Goal: Information Seeking & Learning: Learn about a topic

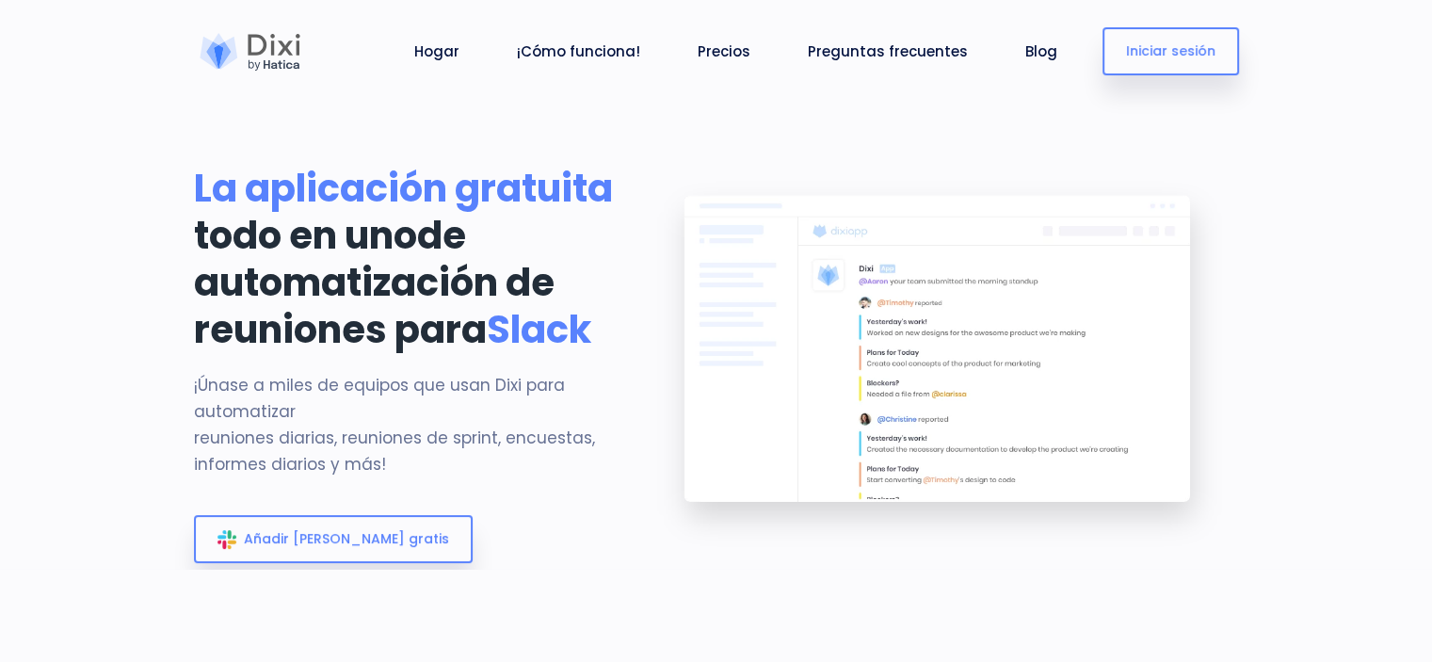
click at [1311, 196] on section "La aplicación gratuita todo en uno de automatización de reuniones para Slack ¡Ú…" at bounding box center [716, 284] width 1432 height 569
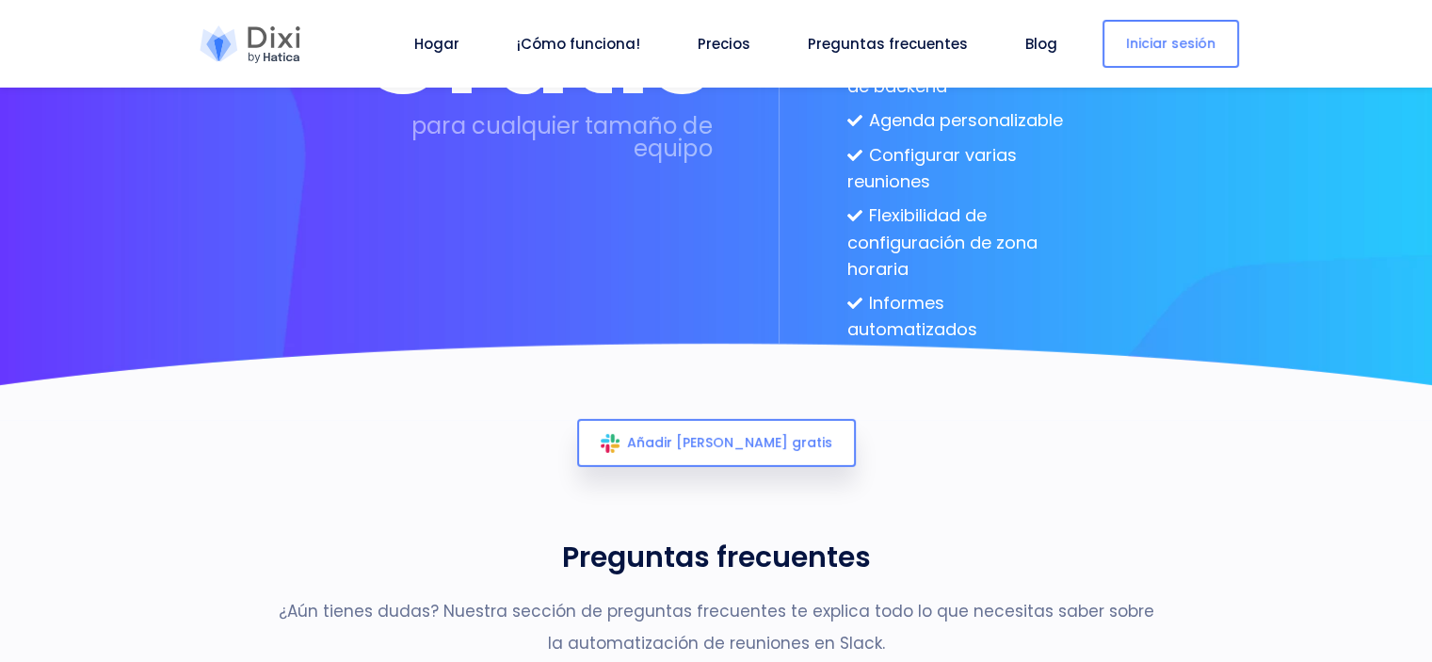
scroll to position [5475, 0]
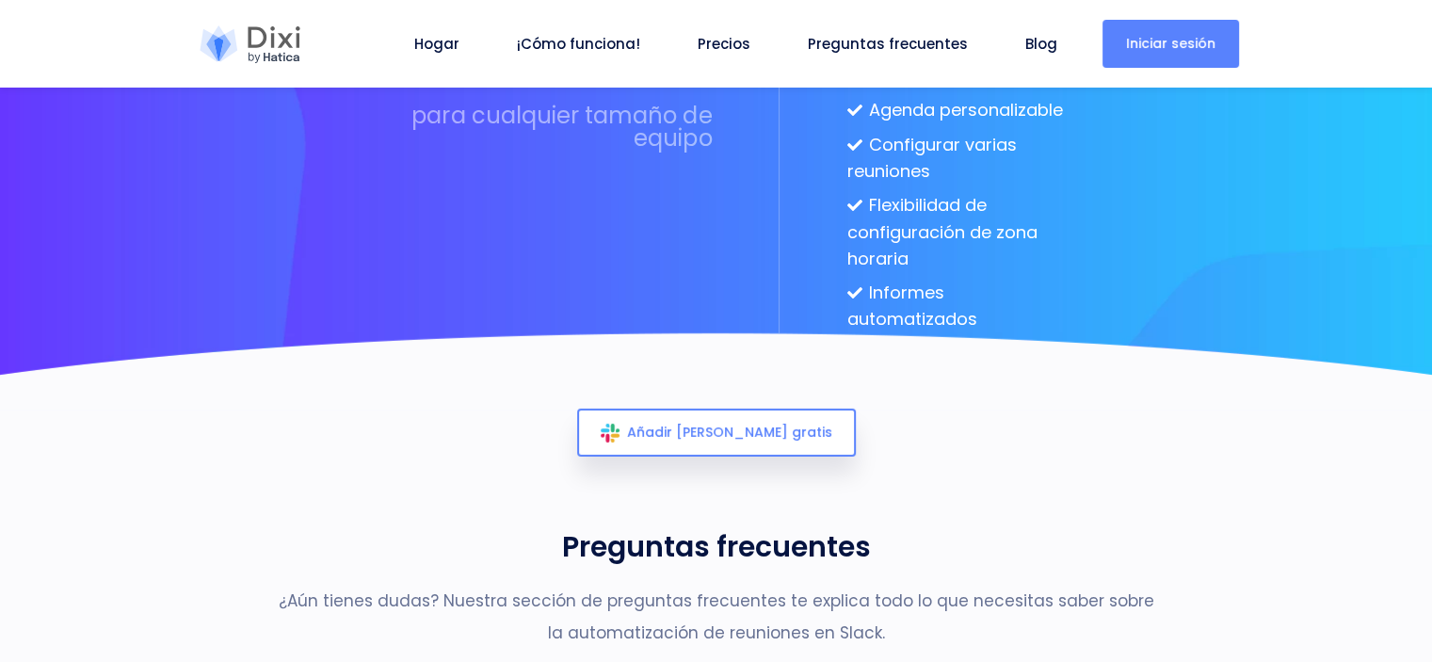
click at [1167, 51] on font "Iniciar sesión" at bounding box center [1170, 43] width 89 height 19
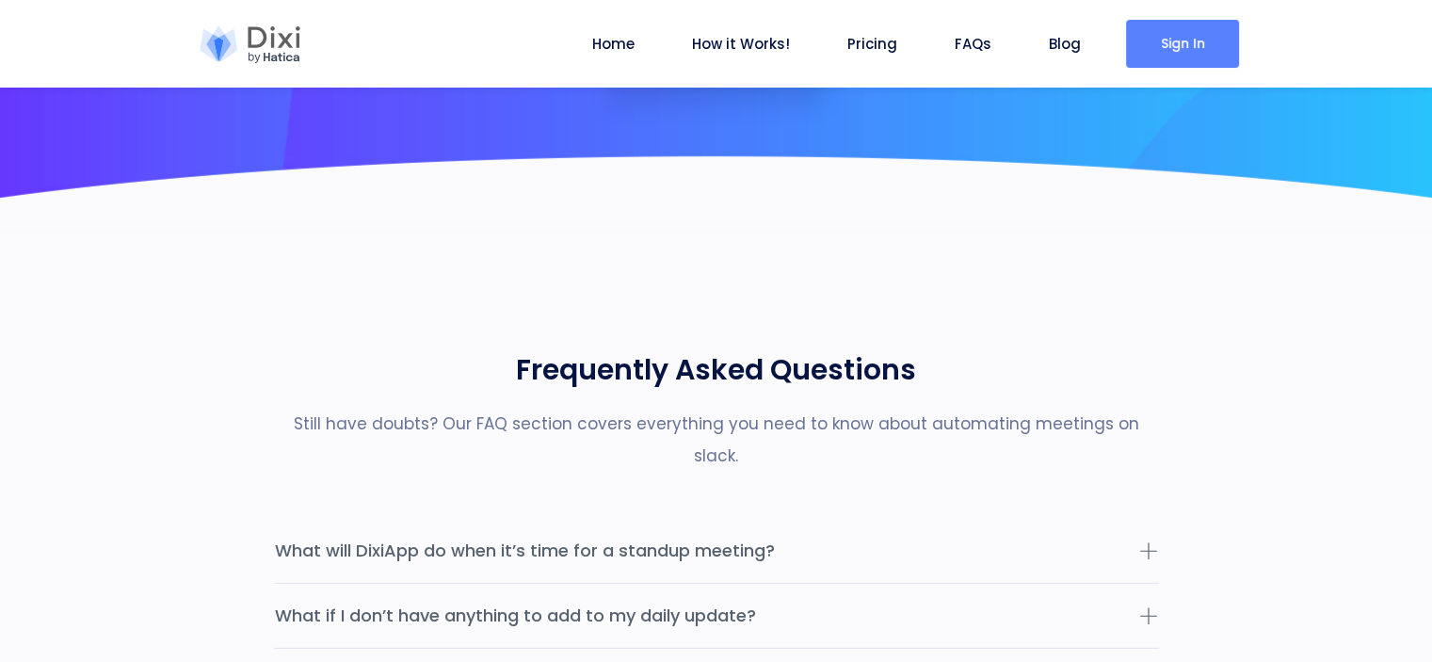
scroll to position [5220, 0]
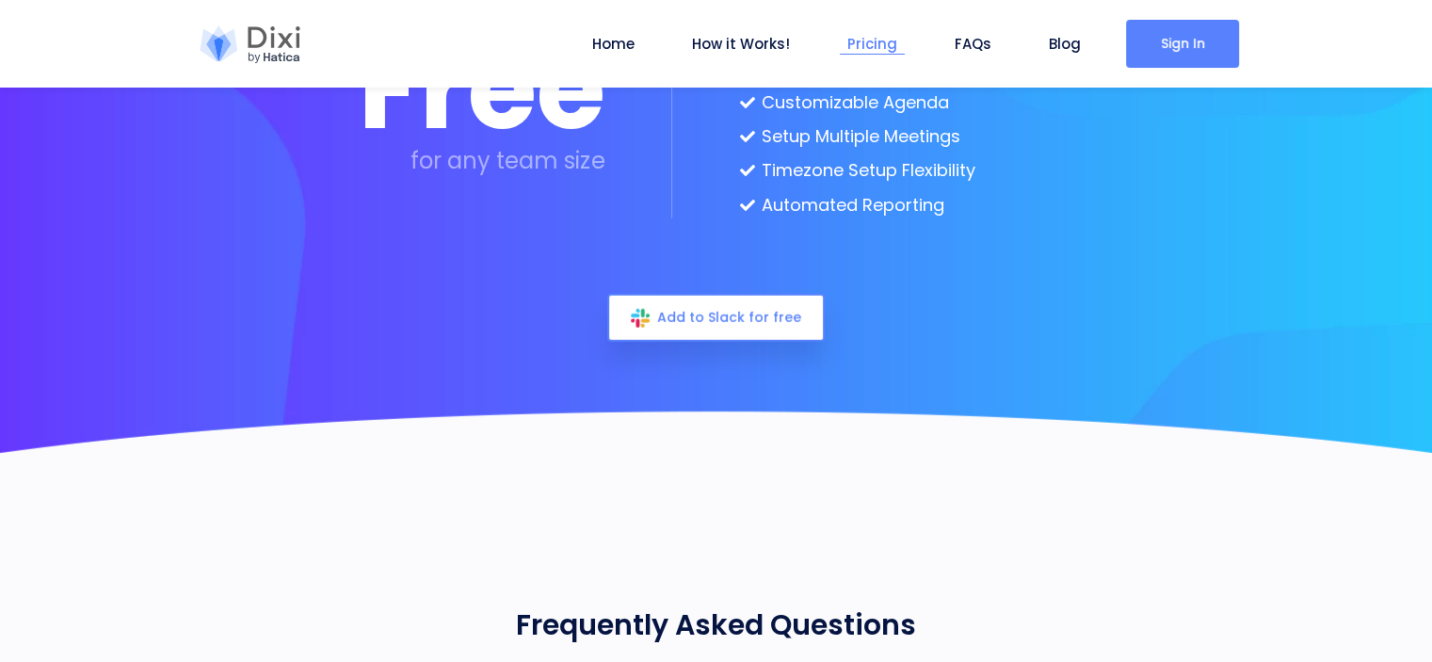
click at [870, 44] on link "Pricing" at bounding box center [872, 44] width 65 height 22
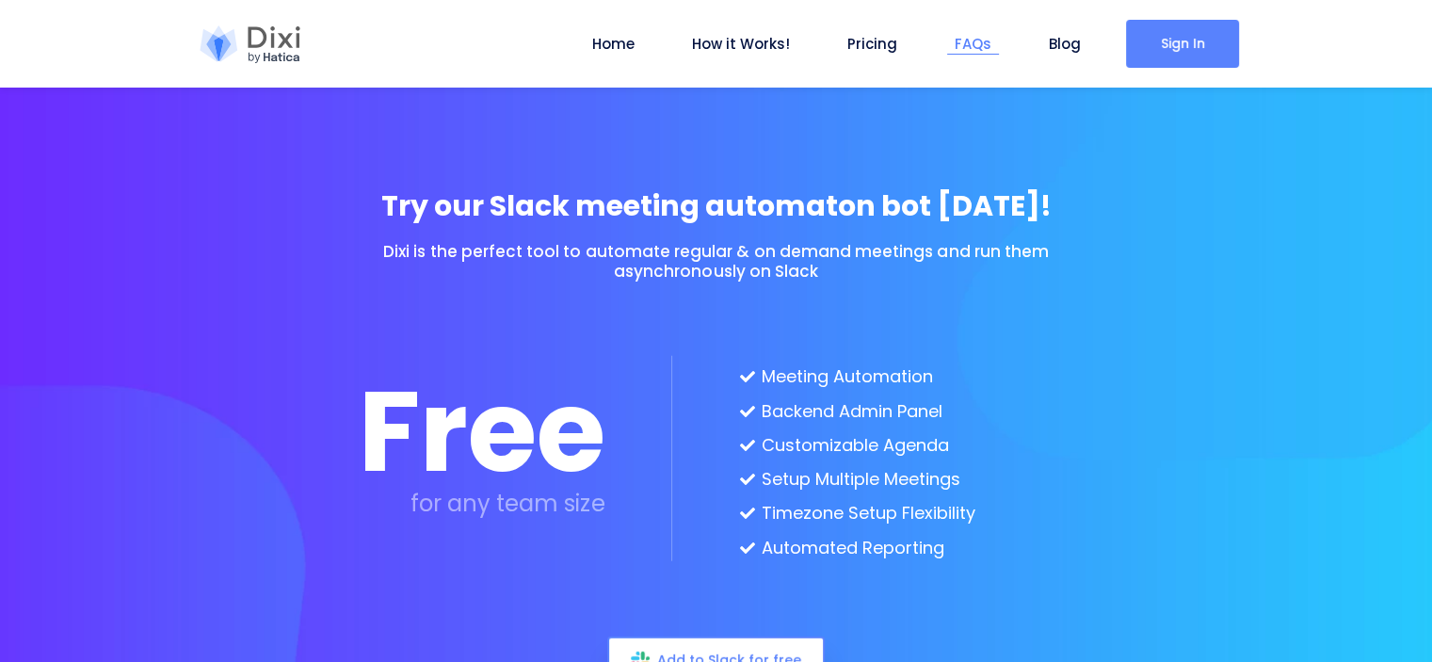
click at [971, 52] on link "FAQs" at bounding box center [973, 44] width 52 height 22
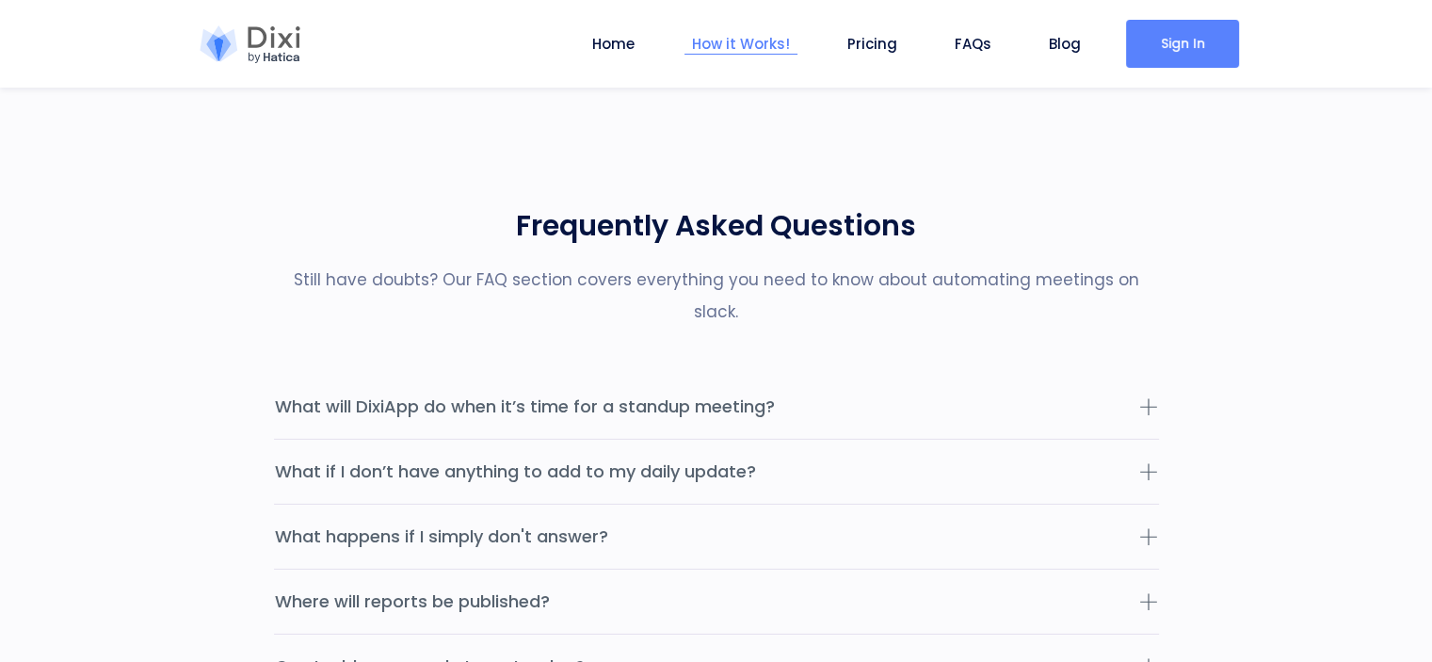
scroll to position [5641, 0]
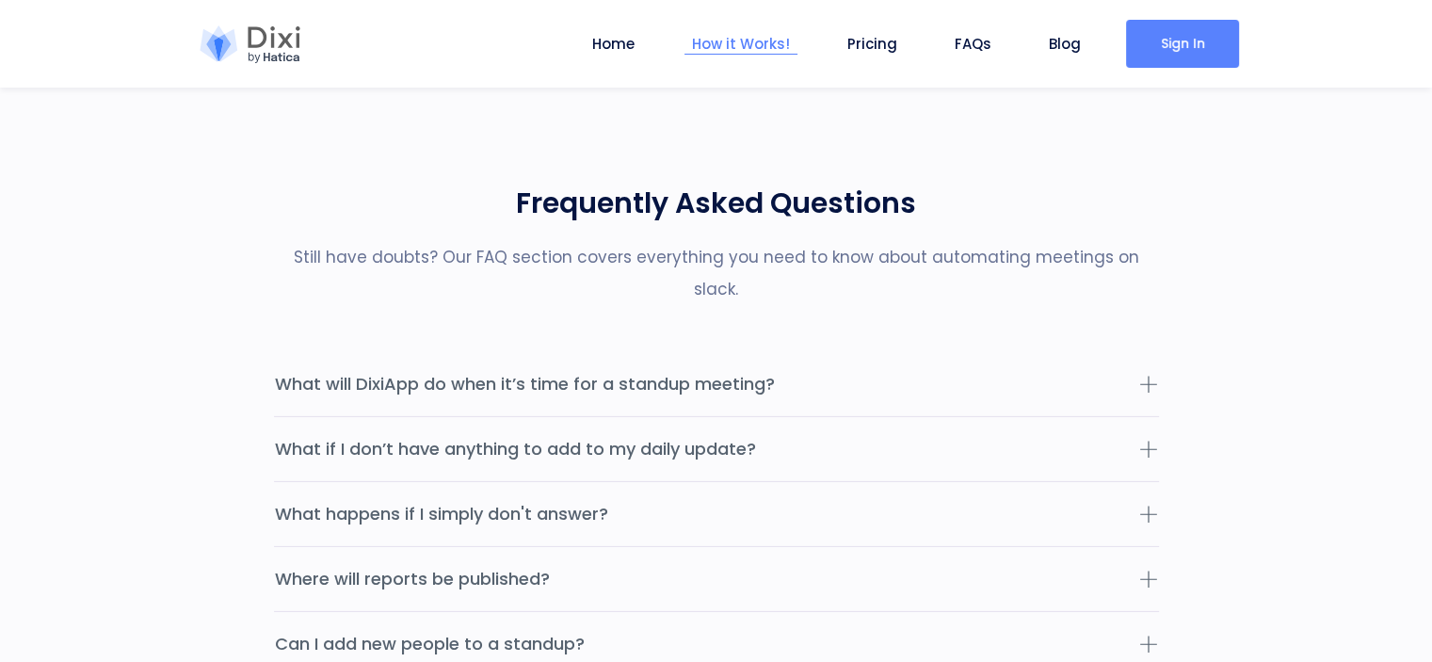
click at [721, 64] on li "How it Works!" at bounding box center [740, 44] width 113 height 88
click at [627, 52] on link "Home" at bounding box center [613, 44] width 57 height 22
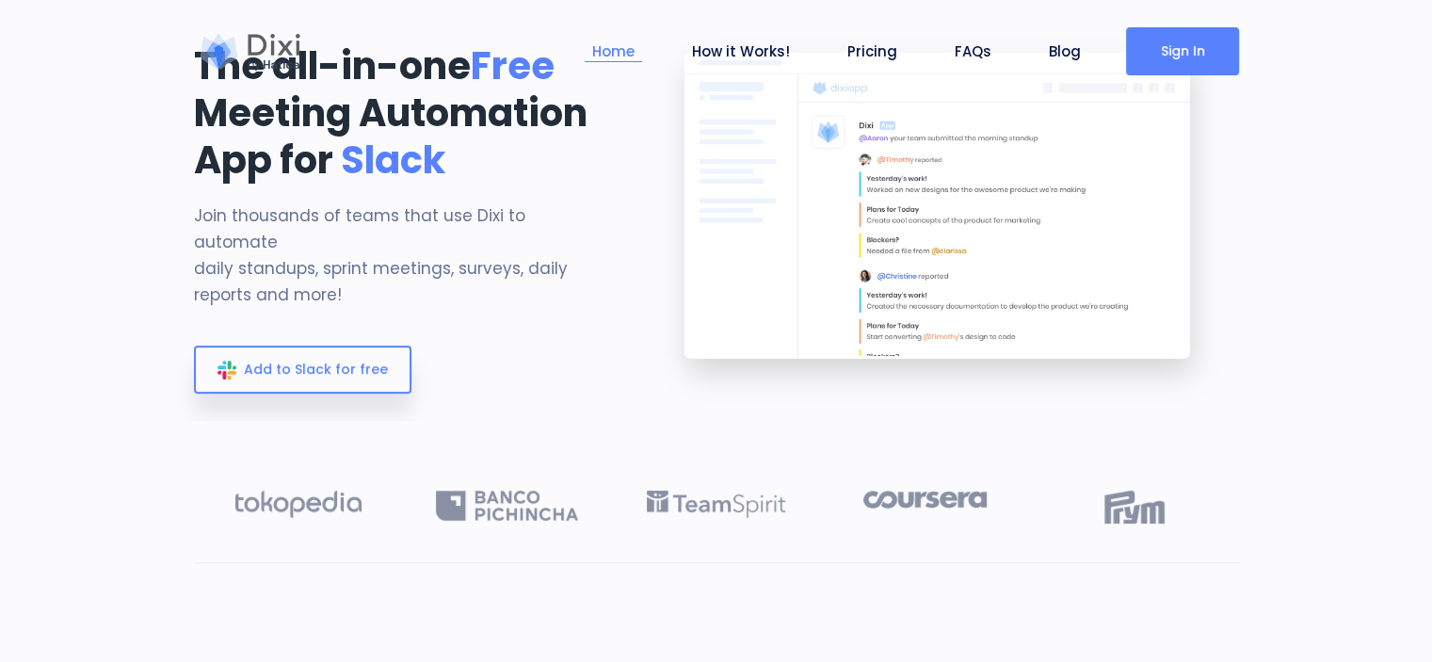
scroll to position [0, 0]
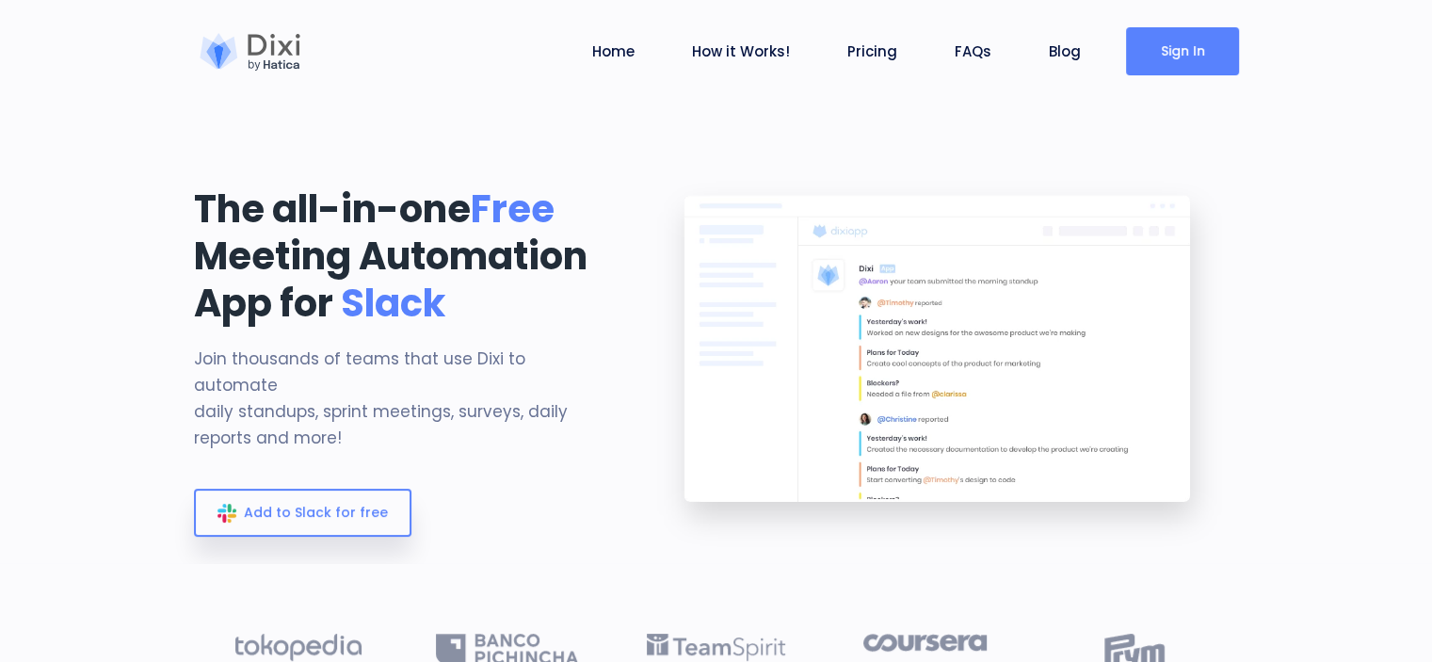
click at [269, 59] on div at bounding box center [250, 52] width 113 height 38
click at [1322, 22] on nav "Home How it Works! Pricing FAQs Blog Logout Sign In" at bounding box center [716, 51] width 1432 height 103
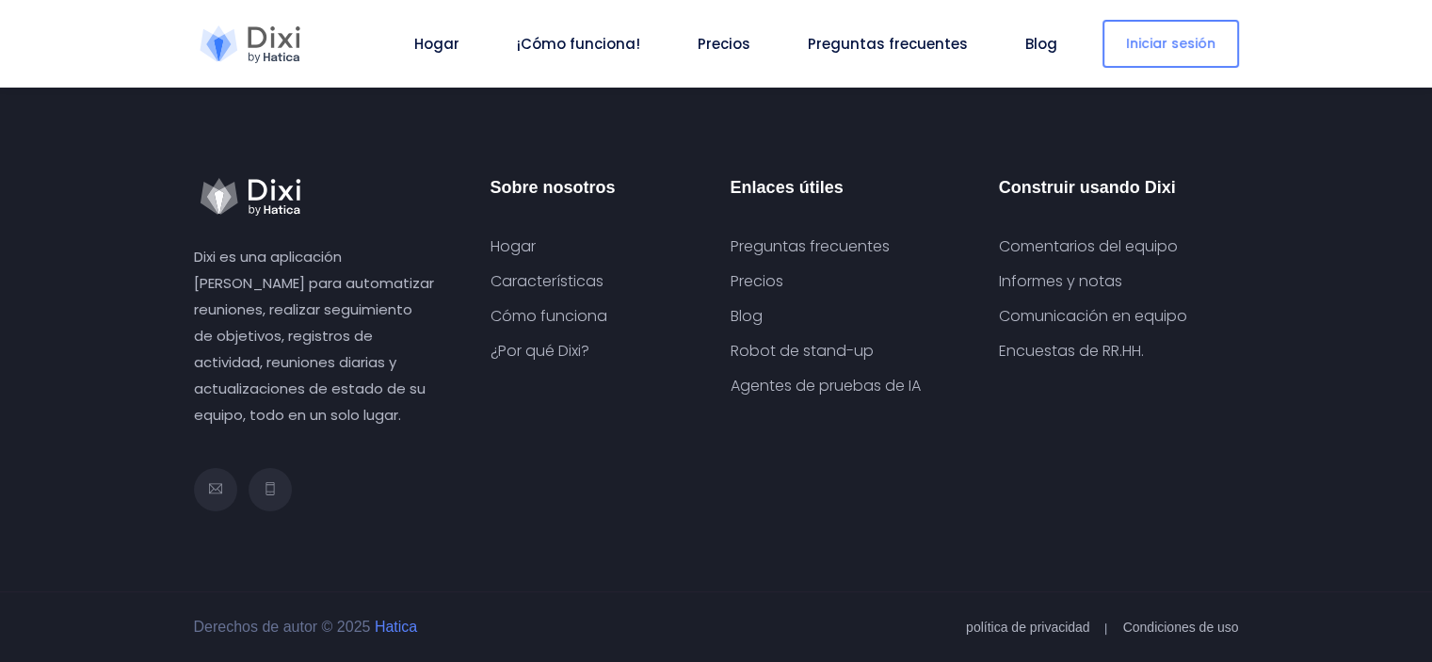
scroll to position [7448, 0]
